Goal: Transaction & Acquisition: Purchase product/service

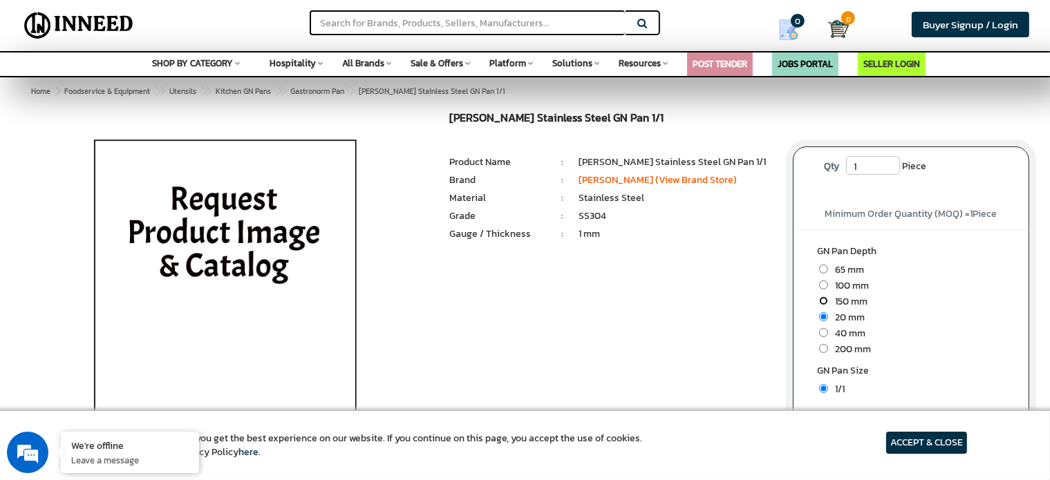
click at [824, 299] on input "radio" at bounding box center [823, 300] width 9 height 9
radio input "true"
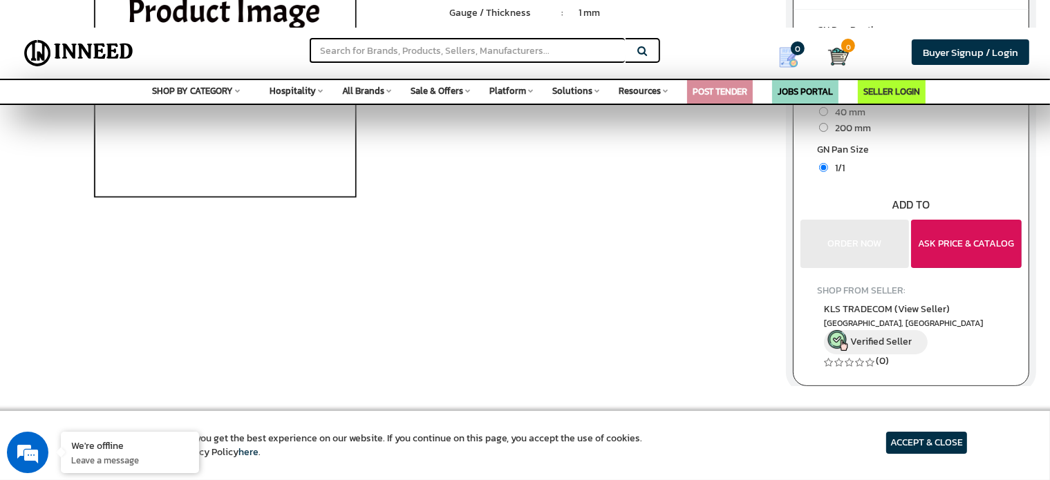
click at [983, 220] on button "ASK PRICE & CATALOG" at bounding box center [966, 244] width 111 height 48
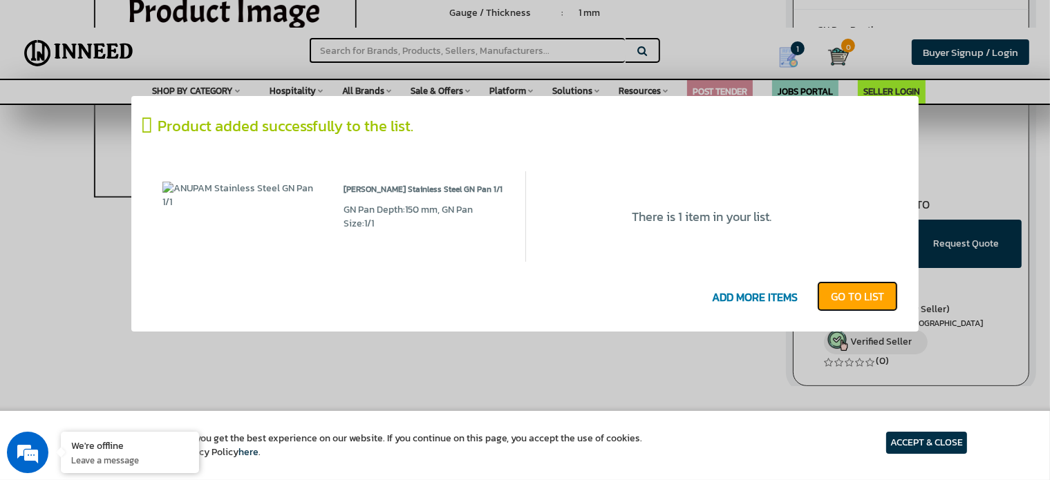
click at [842, 288] on link "GO T0 LIST" at bounding box center [857, 296] width 81 height 30
